Goal: Check status: Check status

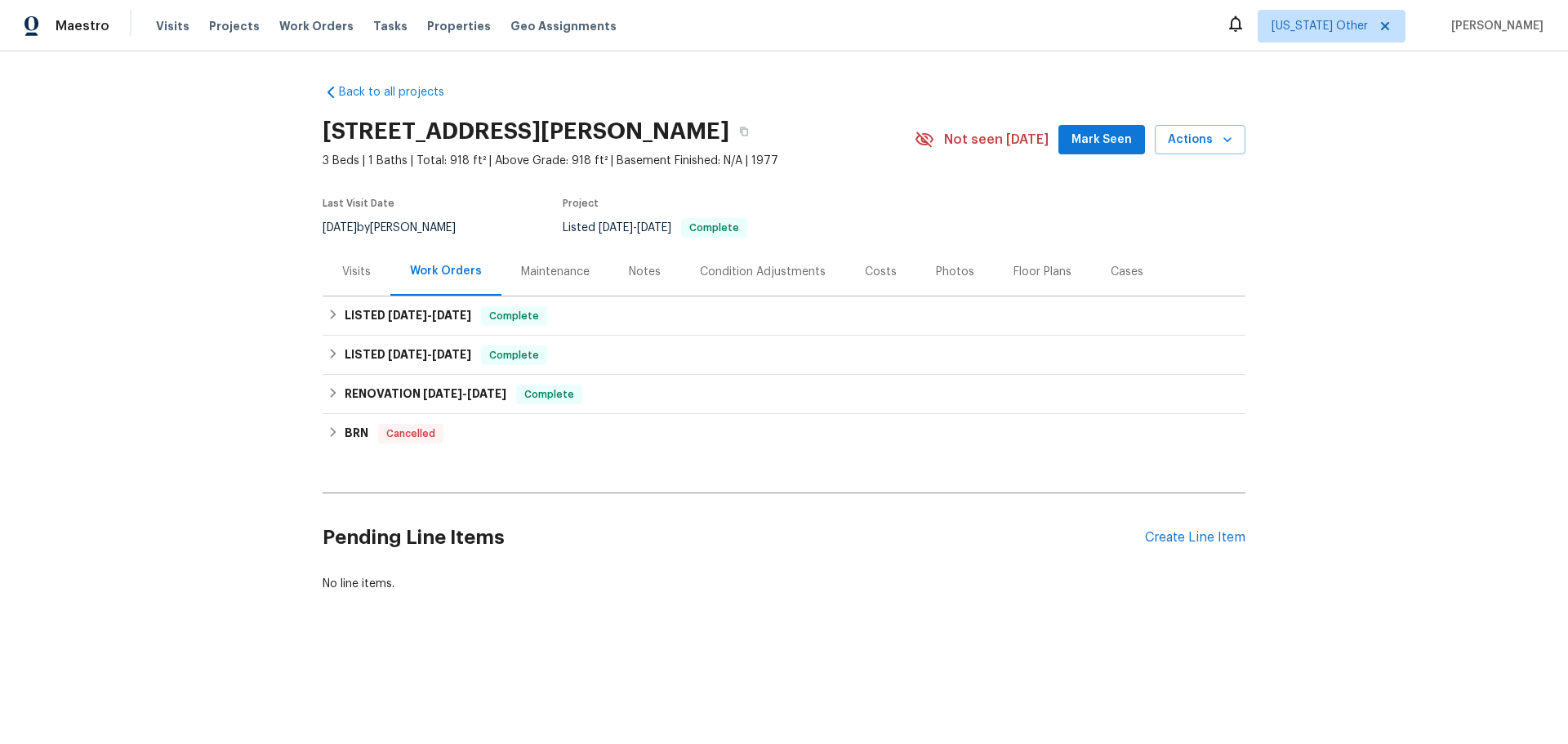
click at [348, 279] on div "Visits" at bounding box center [356, 271] width 28 height 17
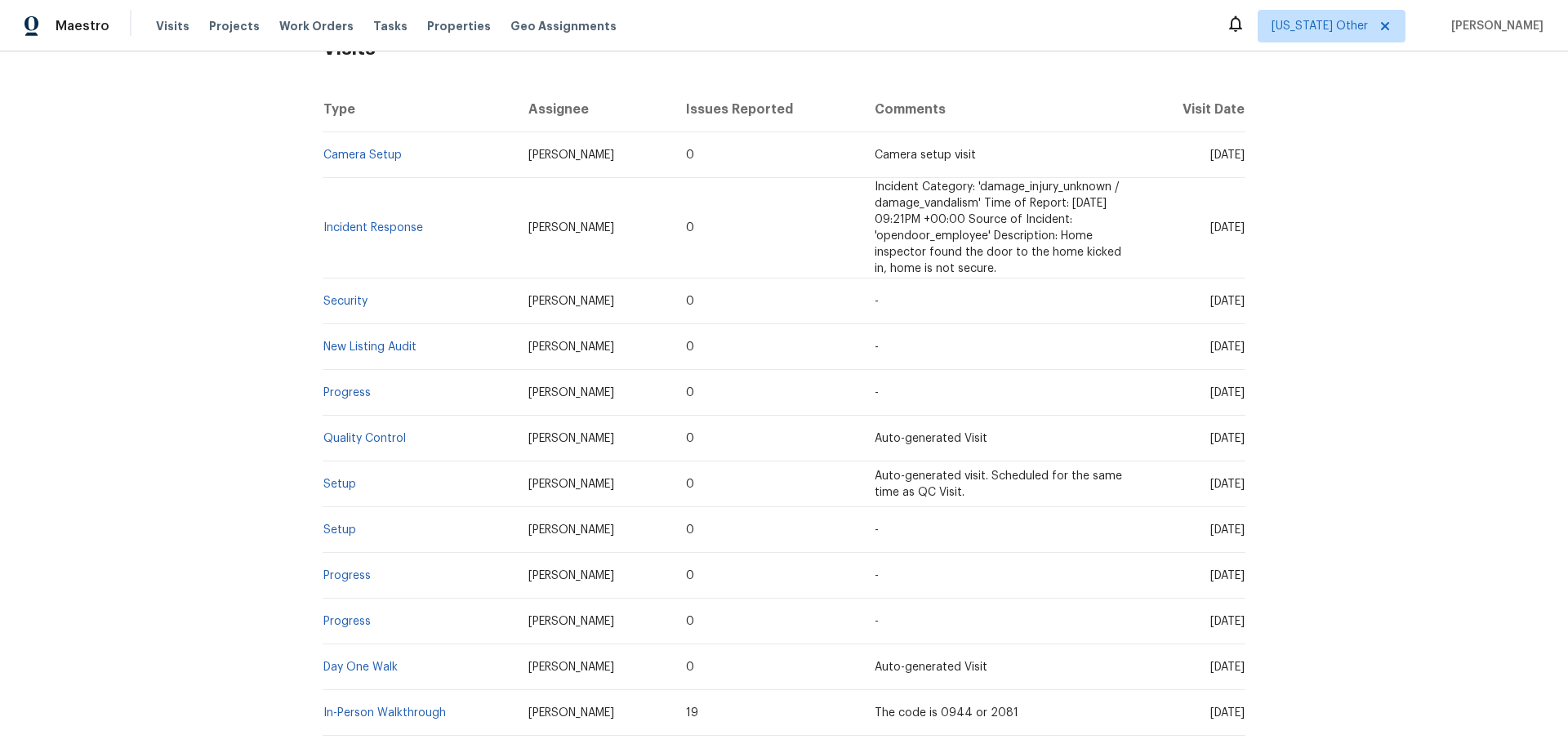
scroll to position [327, 0]
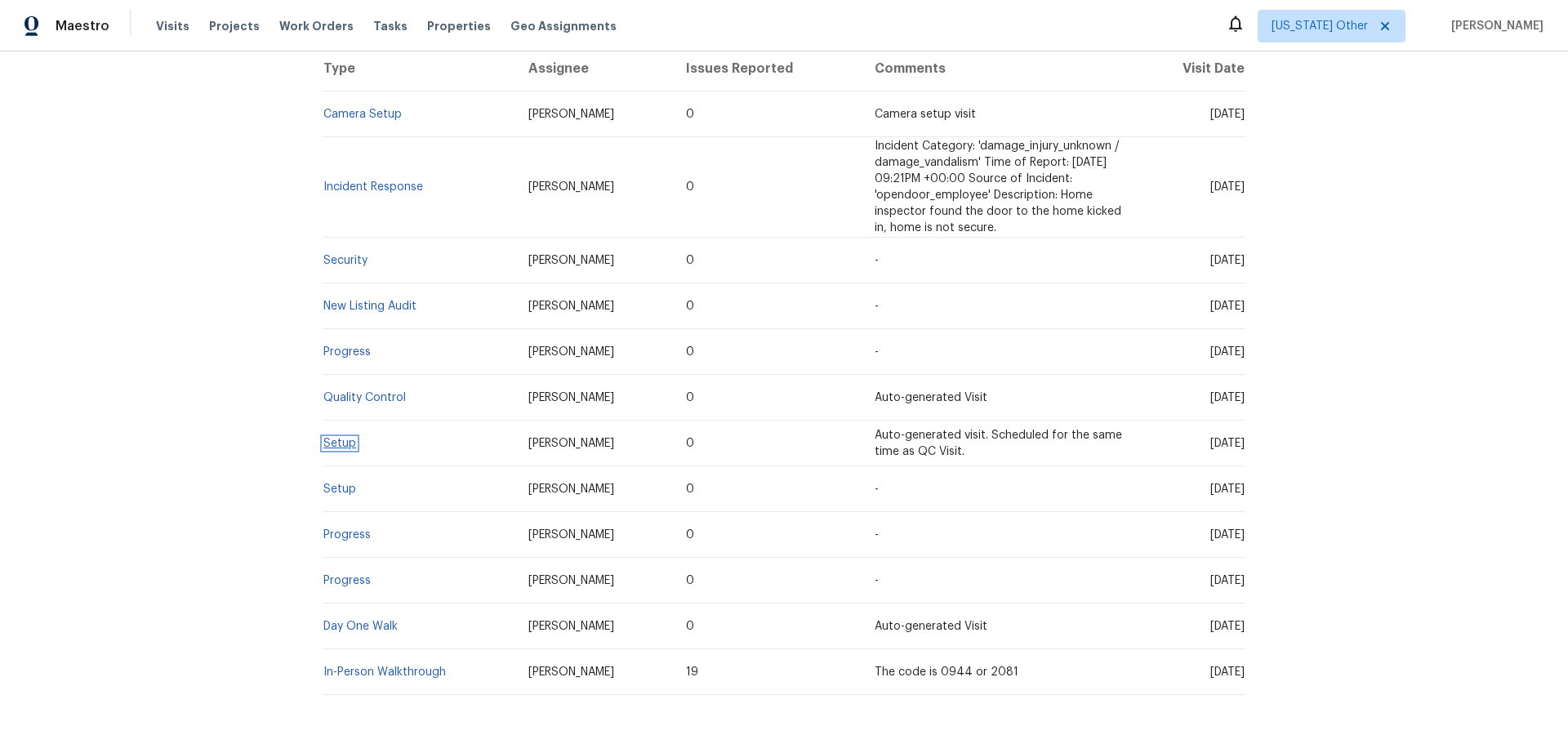
click at [331, 448] on link "Setup" at bounding box center [339, 443] width 32 height 12
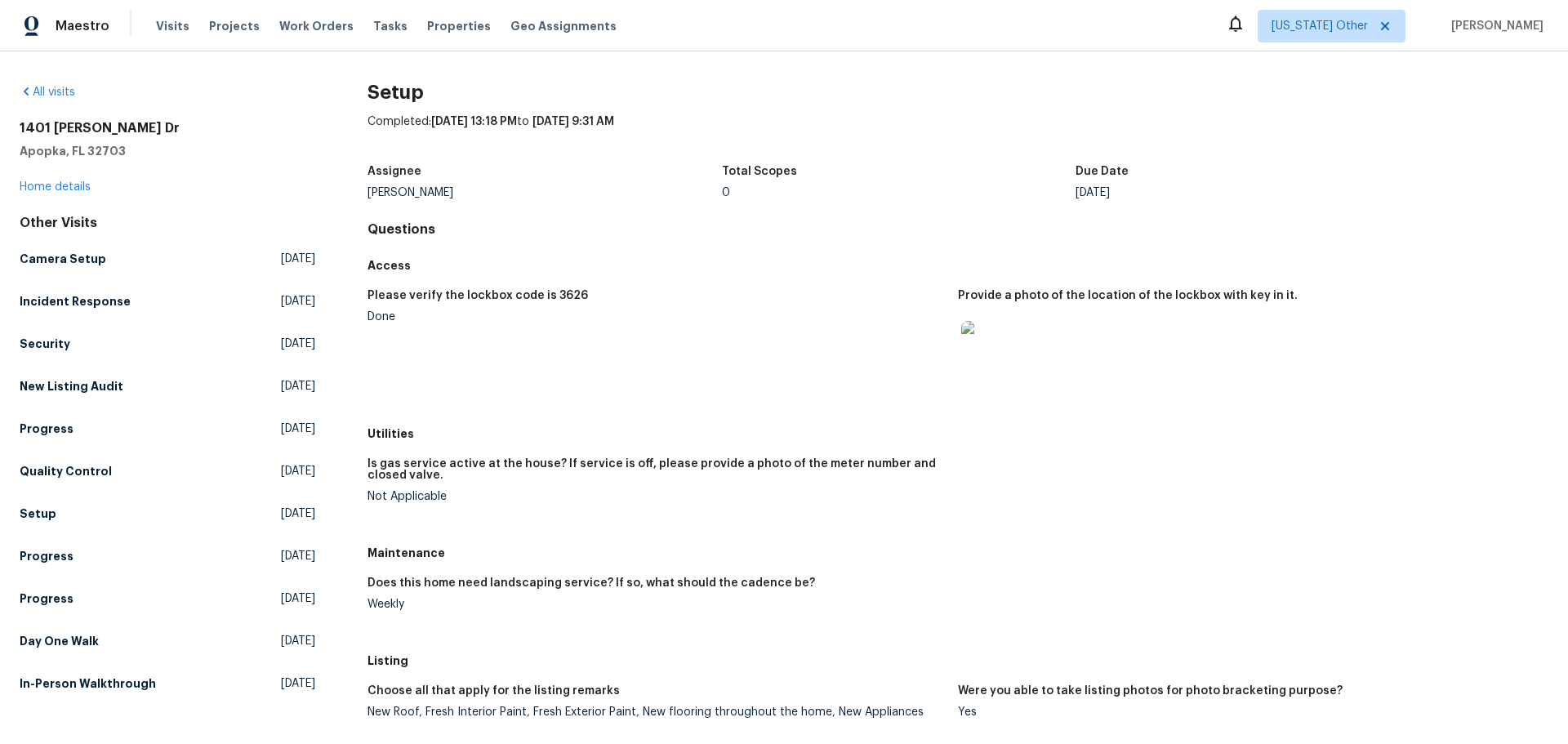
click at [983, 357] on img at bounding box center [988, 348] width 53 height 53
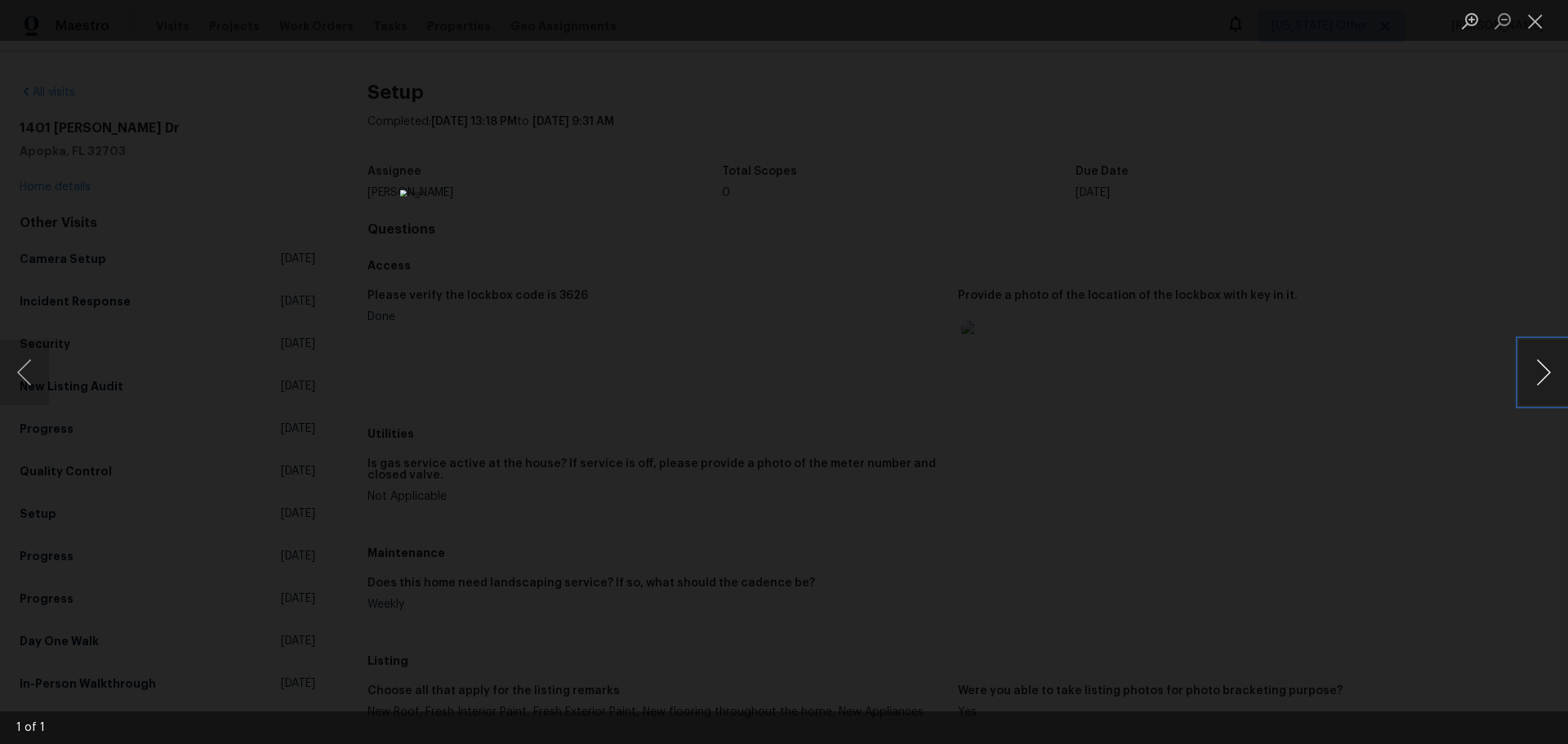
click at [1539, 368] on button "Next image" at bounding box center [1544, 372] width 49 height 65
click at [1237, 405] on div "Lightbox" at bounding box center [784, 372] width 1568 height 744
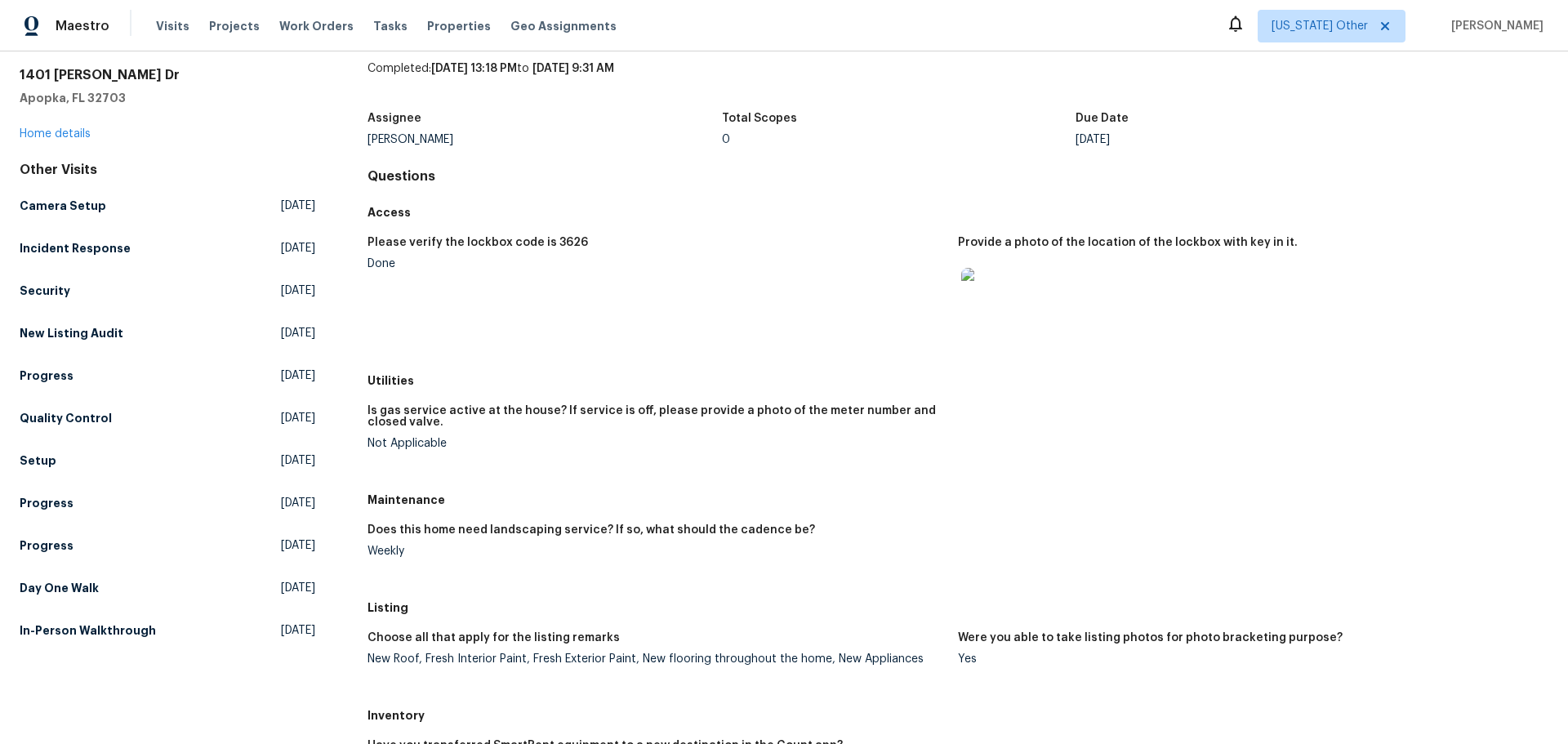
scroll to position [82, 0]
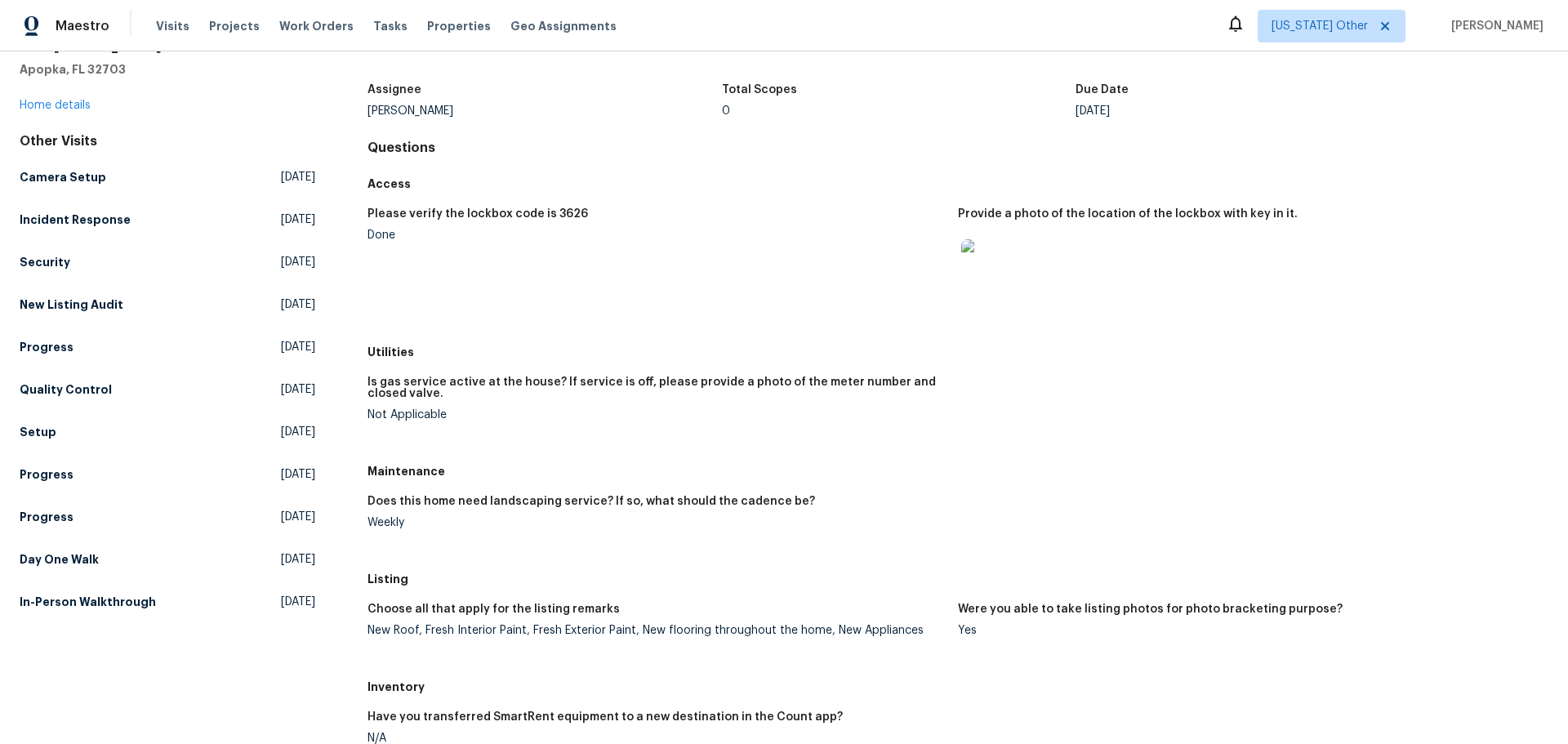
click at [993, 264] on img at bounding box center [988, 266] width 53 height 53
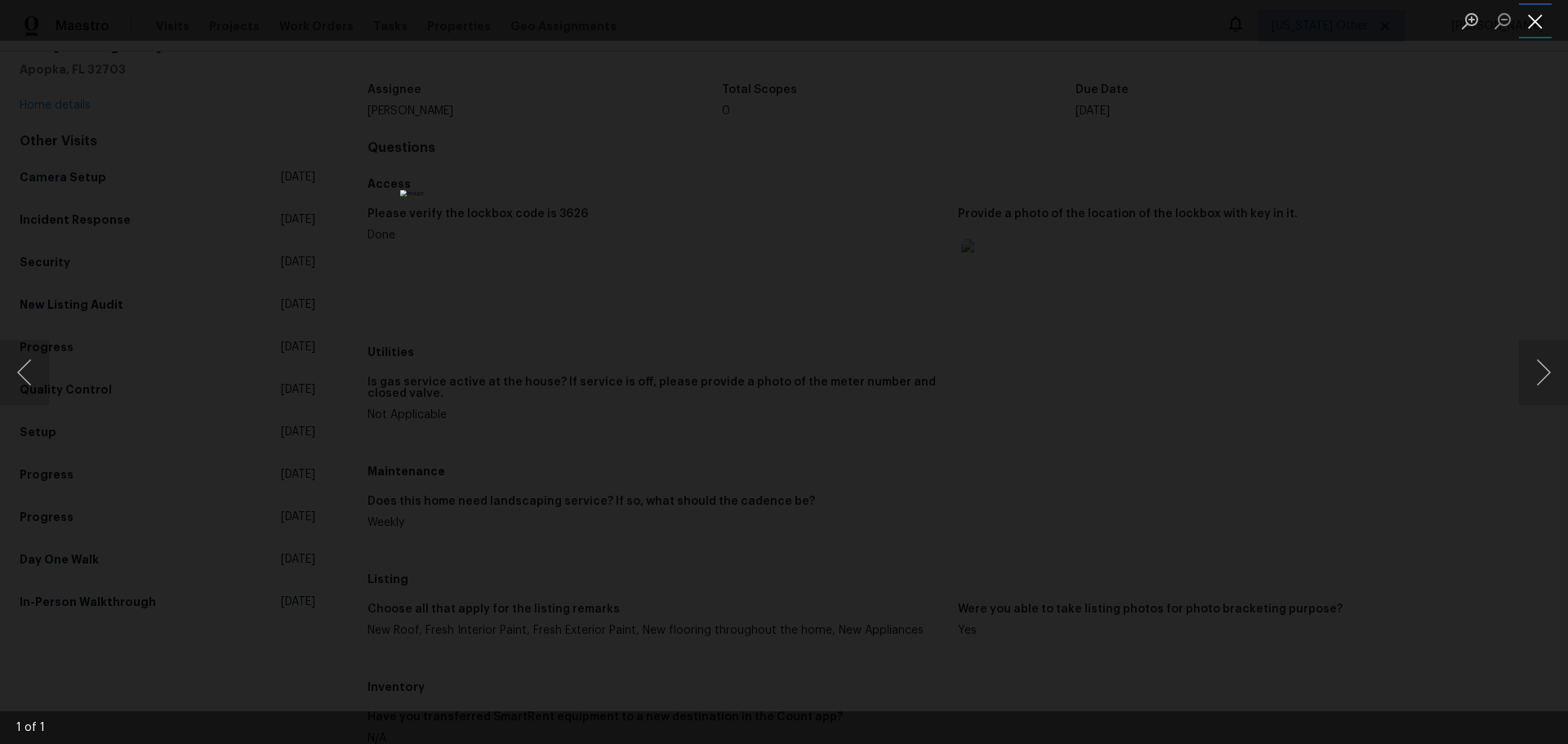
click at [1539, 33] on button "Close lightbox" at bounding box center [1535, 21] width 32 height 28
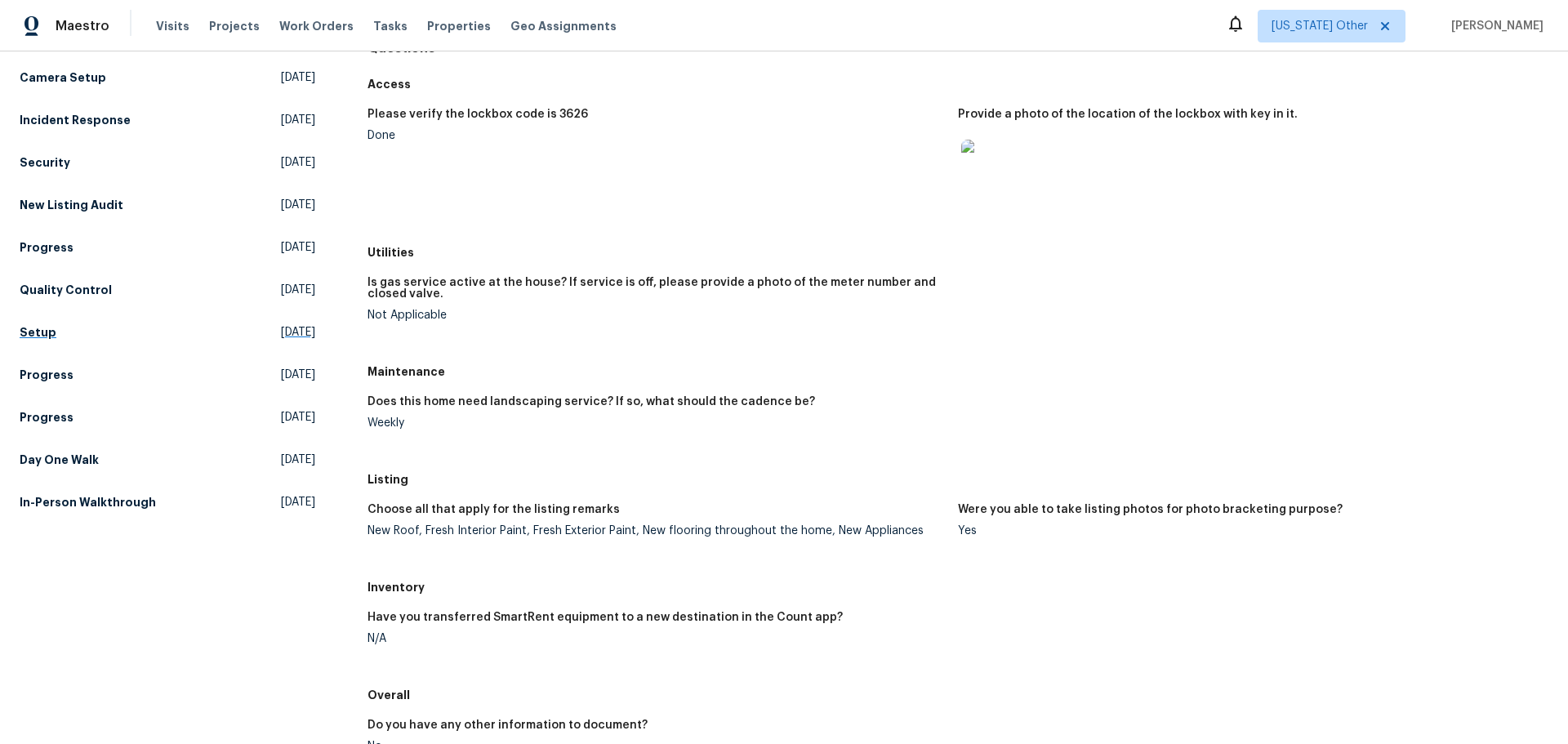
scroll to position [173, 0]
